Goal: Navigation & Orientation: Find specific page/section

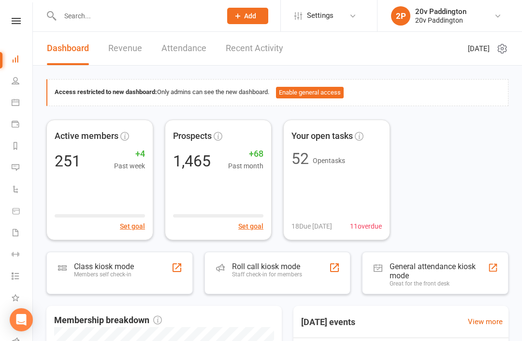
click at [20, 113] on link "Calendar" at bounding box center [23, 104] width 22 height 22
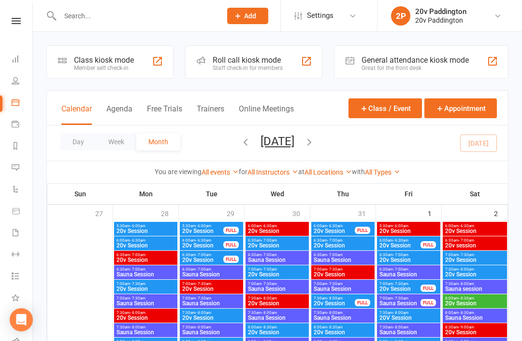
click at [77, 146] on button "Day" at bounding box center [78, 141] width 36 height 17
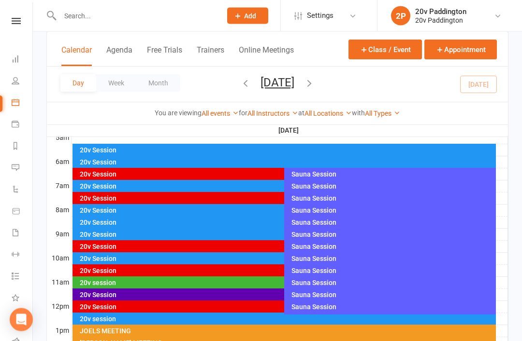
scroll to position [198, 0]
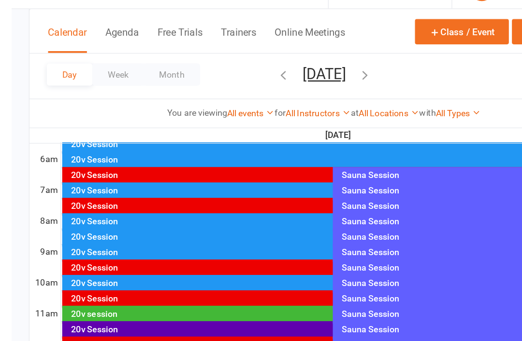
click at [143, 207] on div "20v Session" at bounding box center [281, 210] width 405 height 7
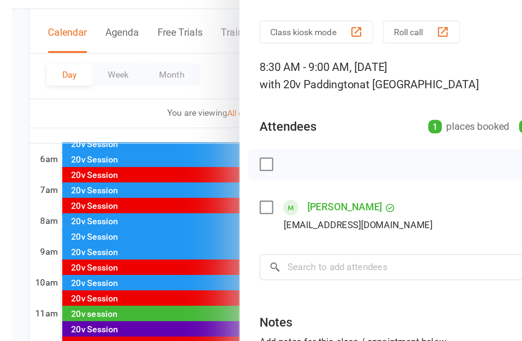
click at [131, 189] on div at bounding box center [277, 170] width 489 height 341
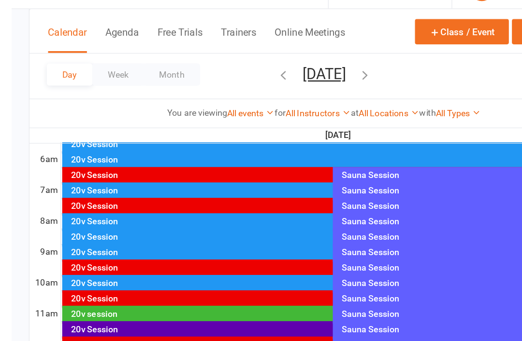
click at [122, 231] on div "20v Session" at bounding box center [281, 234] width 405 height 7
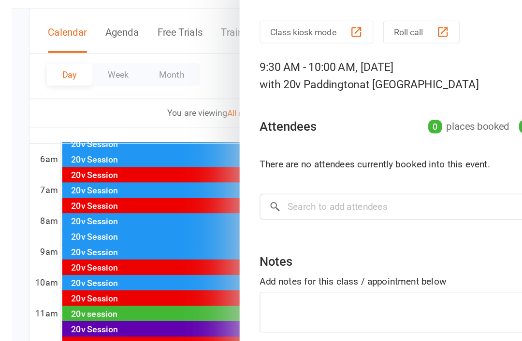
click at [133, 208] on div at bounding box center [277, 170] width 489 height 341
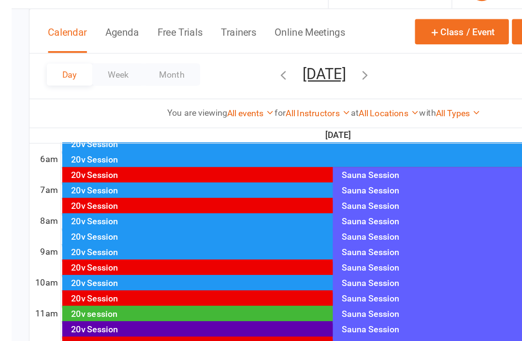
click at [131, 231] on div "20v Session" at bounding box center [281, 234] width 405 height 7
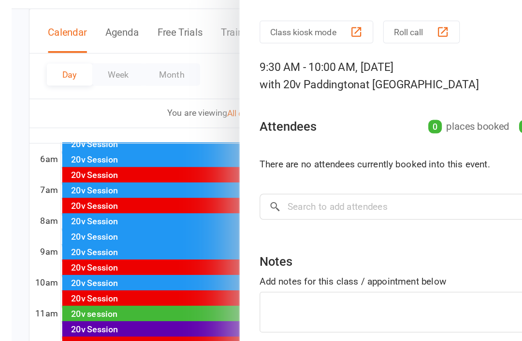
click at [132, 213] on div at bounding box center [277, 170] width 489 height 341
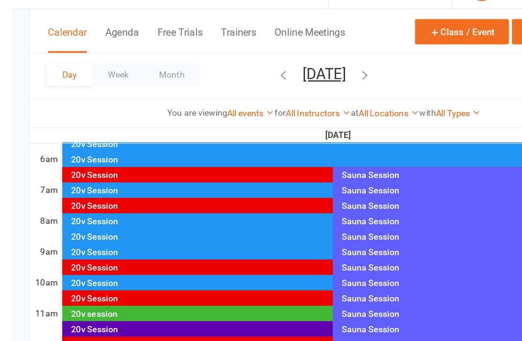
click at [124, 243] on div "20v Session" at bounding box center [281, 246] width 405 height 7
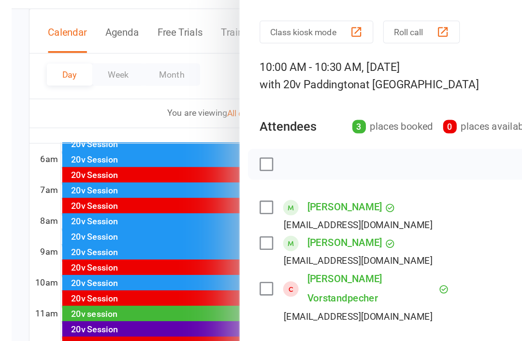
click at [118, 222] on div at bounding box center [277, 170] width 489 height 341
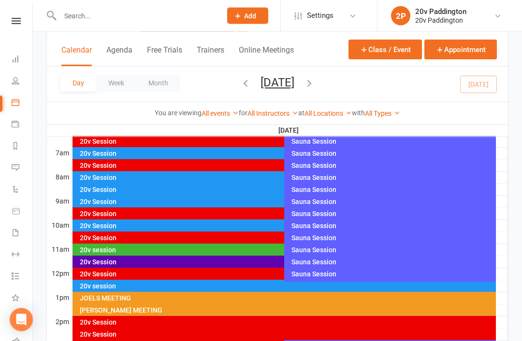
scroll to position [218, 0]
